Goal: Information Seeking & Learning: Learn about a topic

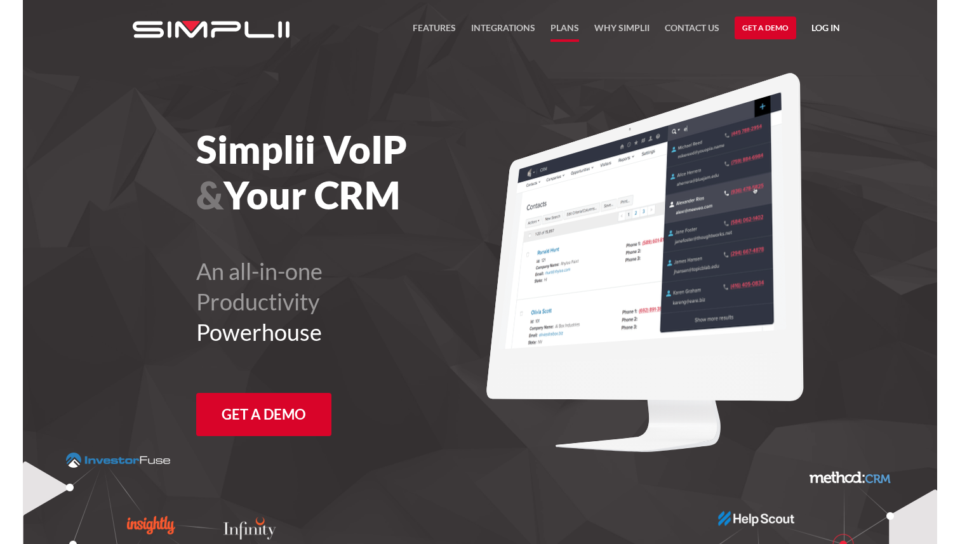
click at [566, 23] on link "Plans" at bounding box center [565, 31] width 29 height 22
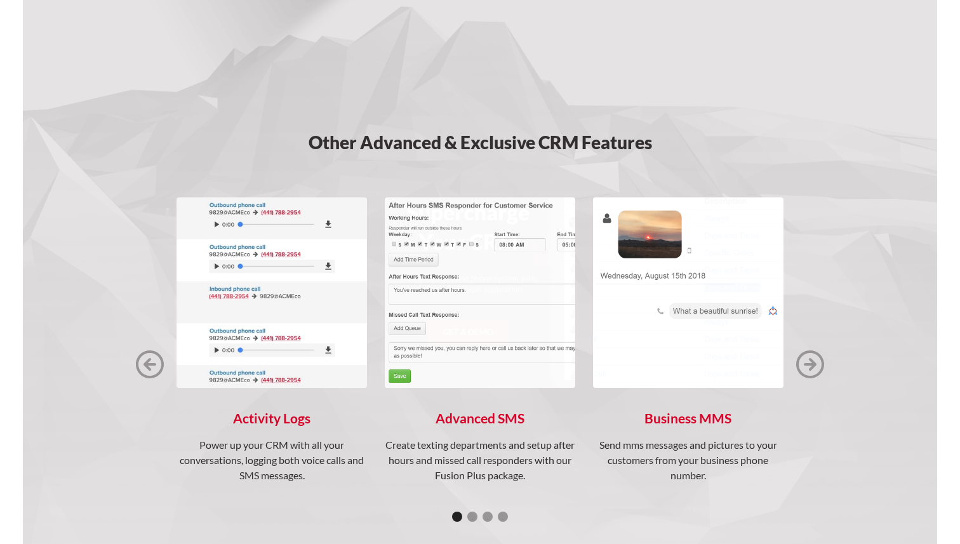
scroll to position [1549, 0]
click at [818, 360] on img "next slide" at bounding box center [811, 363] width 28 height 28
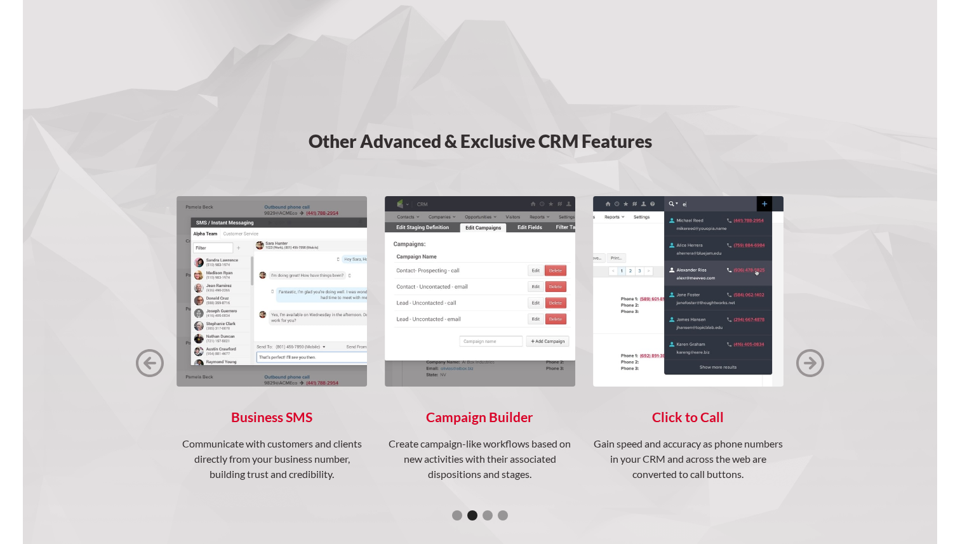
click at [144, 367] on img "previous slide" at bounding box center [150, 363] width 28 height 28
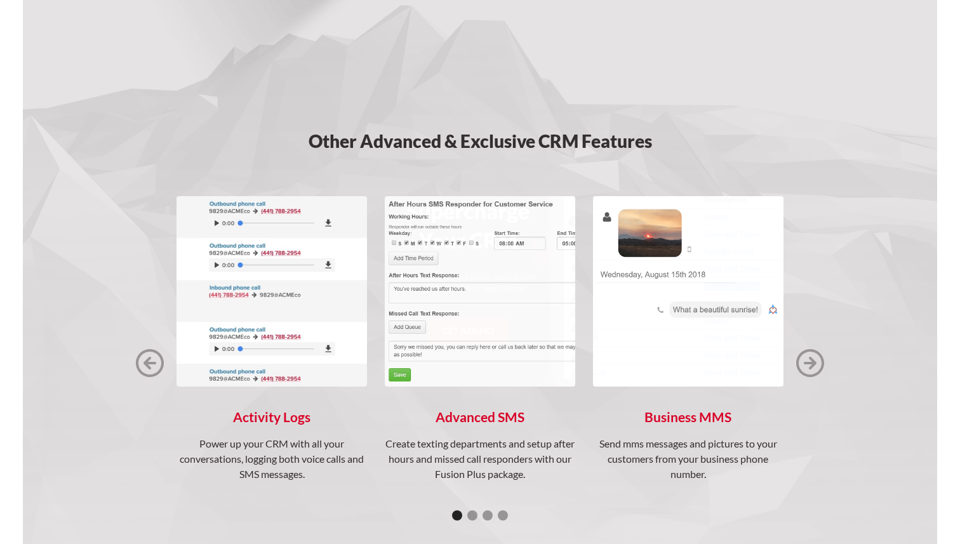
click at [809, 356] on img "next slide" at bounding box center [811, 363] width 28 height 28
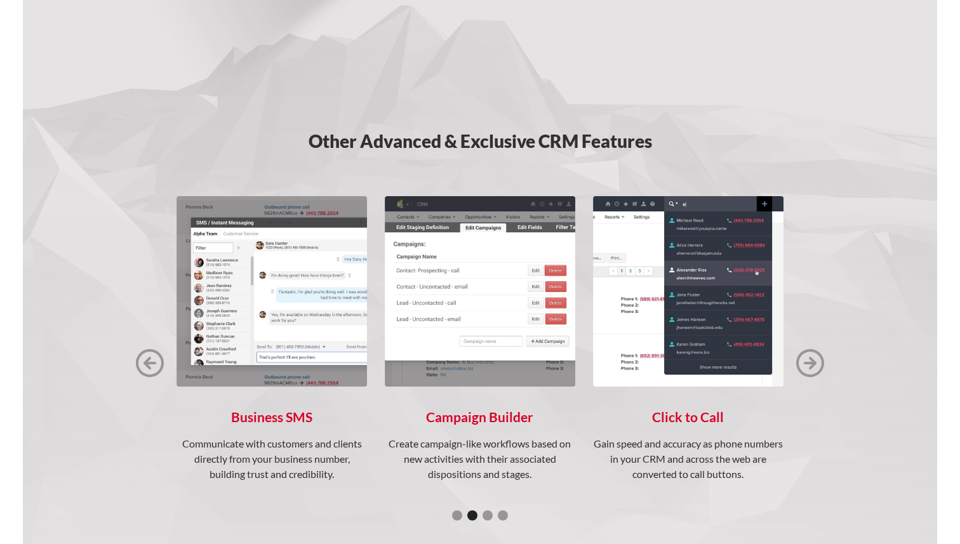
click at [809, 356] on img "next slide" at bounding box center [811, 363] width 28 height 28
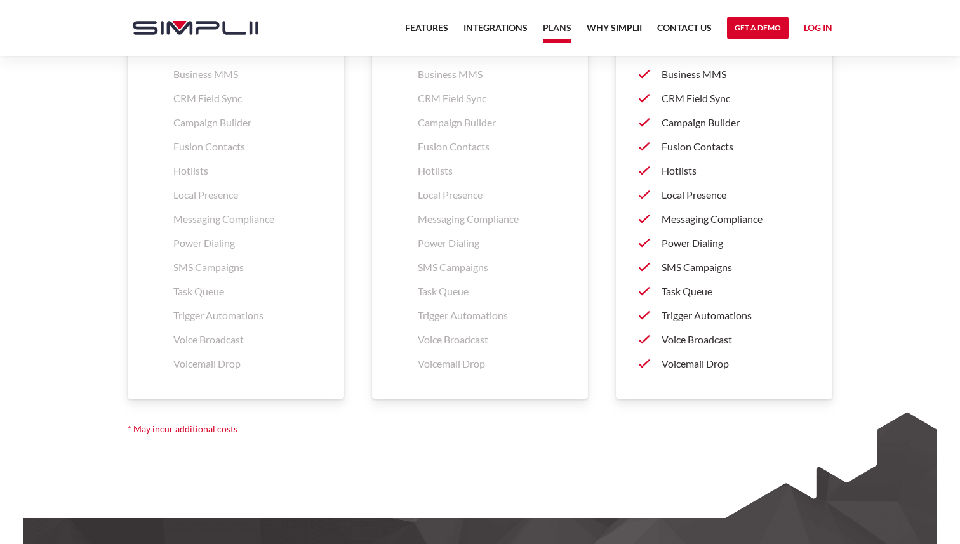
scroll to position [2089, 0]
